Goal: Transaction & Acquisition: Purchase product/service

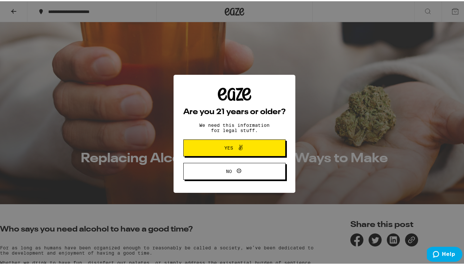
click at [228, 149] on span "Yes" at bounding box center [229, 147] width 9 height 5
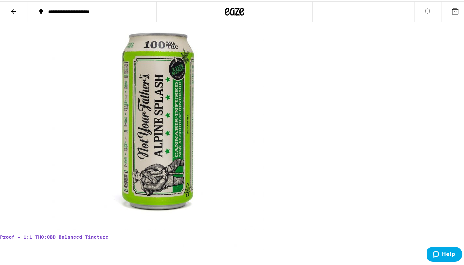
scroll to position [1918, 0]
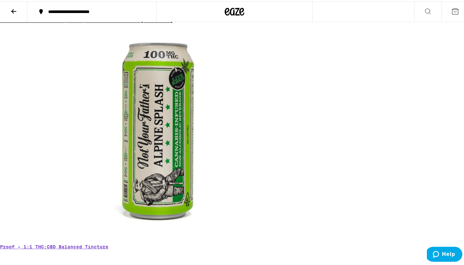
click at [113, 22] on link "Not Your Father’s – Alpine Splash Live Resin Single – 100mg" at bounding box center [86, 19] width 173 height 5
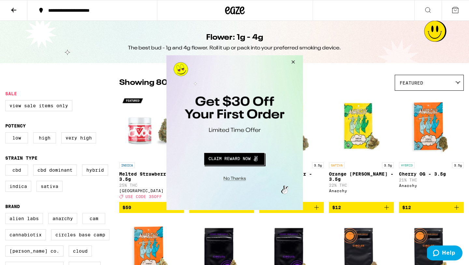
click at [293, 62] on button "Close Modal" at bounding box center [292, 63] width 18 height 16
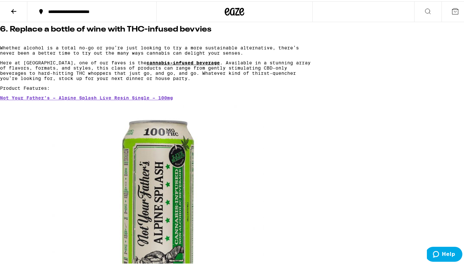
click at [156, 64] on link "cannabis-infused beverage" at bounding box center [182, 61] width 73 height 5
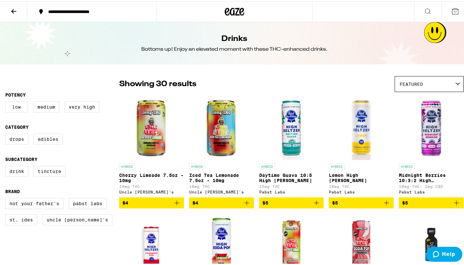
click at [21, 108] on label "Low" at bounding box center [16, 105] width 23 height 11
click at [7, 102] on input "Low" at bounding box center [7, 101] width 0 height 0
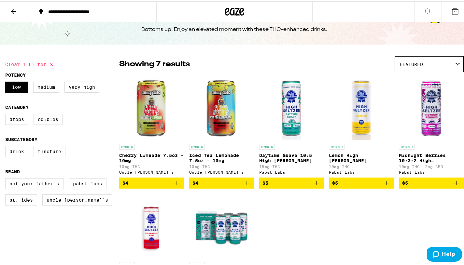
scroll to position [13, 0]
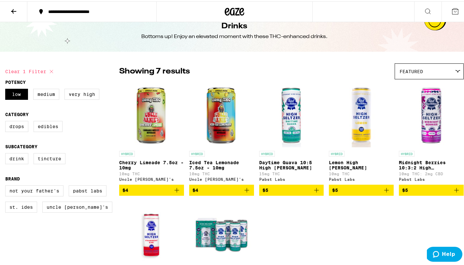
checkbox input "false"
